Goal: Check status: Check status

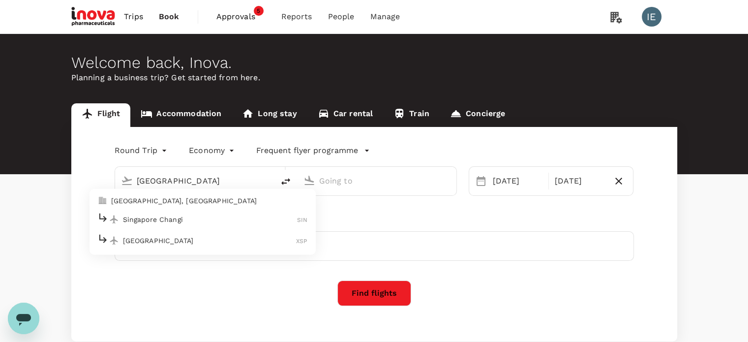
type input "singapore"
type input "Singapore Changi (SIN)"
type input "Suvarnabhumi Intl (BKK)"
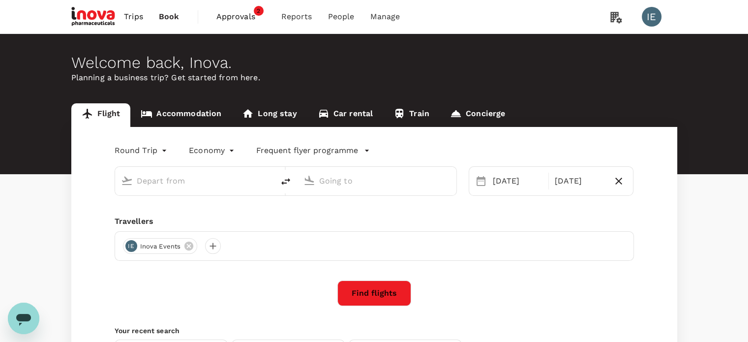
type input "Singapore Changi (SIN)"
type input "Suvarnabhumi Intl (BKK)"
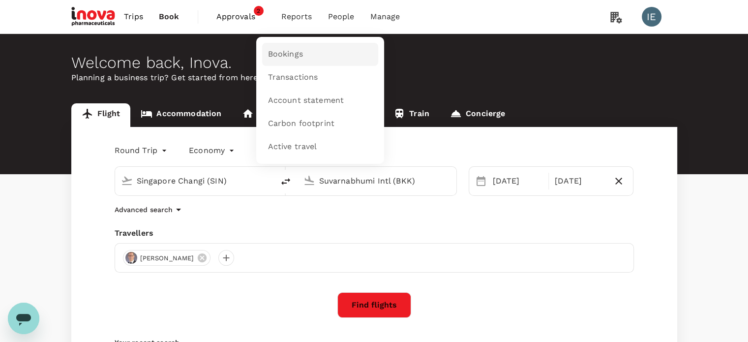
click at [285, 58] on span "Bookings" at bounding box center [285, 54] width 35 height 11
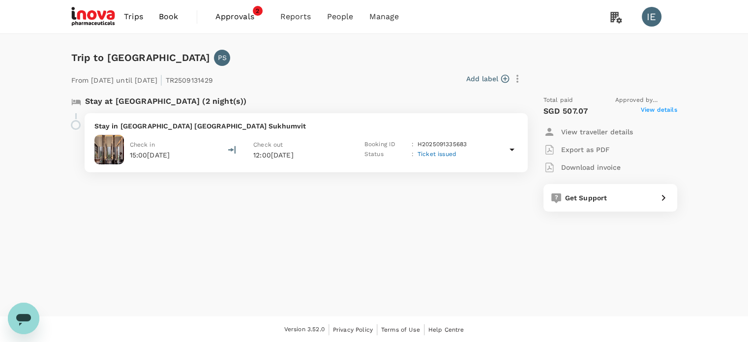
click at [656, 111] on span "View details" at bounding box center [659, 111] width 36 height 12
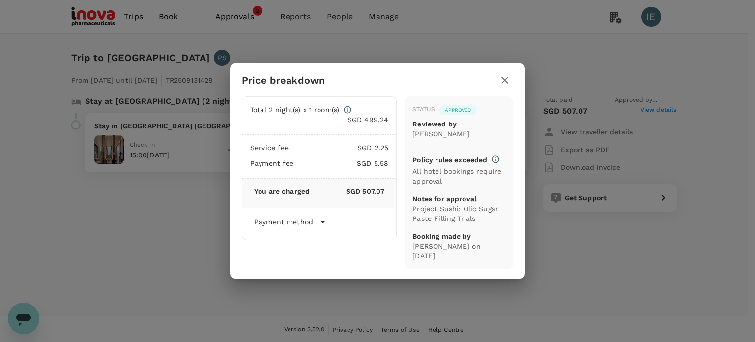
click at [503, 75] on icon "button" at bounding box center [505, 80] width 12 height 12
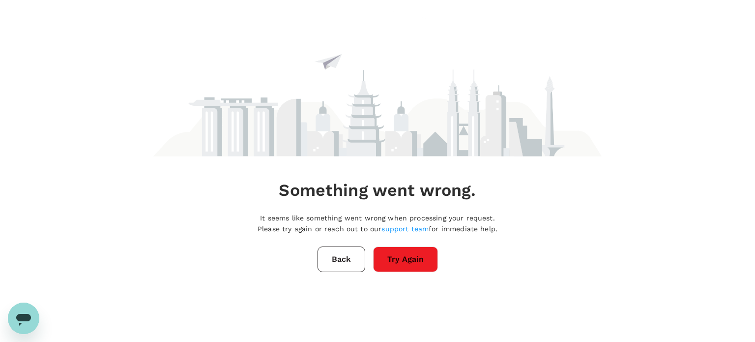
click at [348, 258] on button "Back" at bounding box center [342, 259] width 48 height 26
click at [346, 253] on button "Back" at bounding box center [342, 259] width 48 height 26
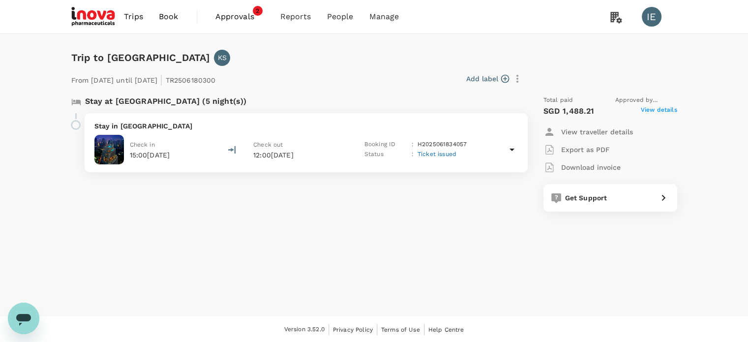
click at [648, 110] on span "View details" at bounding box center [659, 111] width 36 height 12
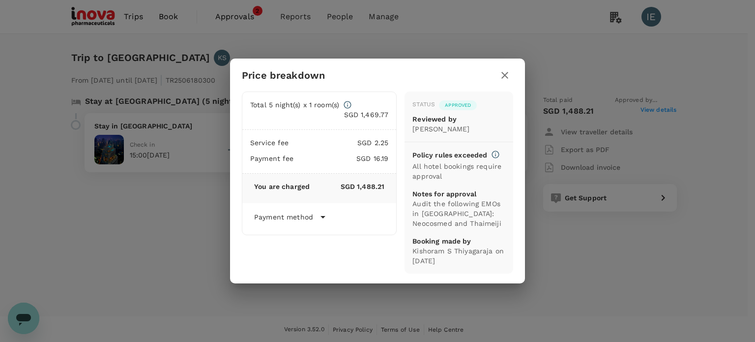
drag, startPoint x: 505, startPoint y: 76, endPoint x: 506, endPoint y: 82, distance: 6.0
click at [505, 76] on icon "button" at bounding box center [505, 75] width 12 height 12
